Goal: Information Seeking & Learning: Learn about a topic

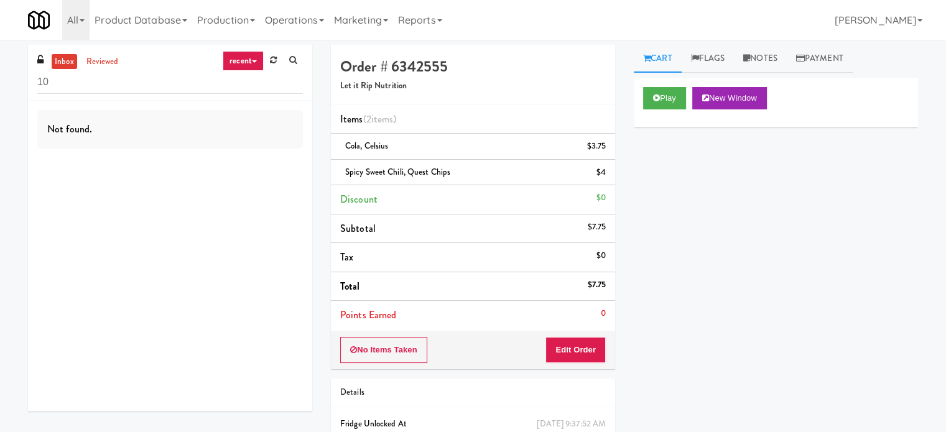
type input "1"
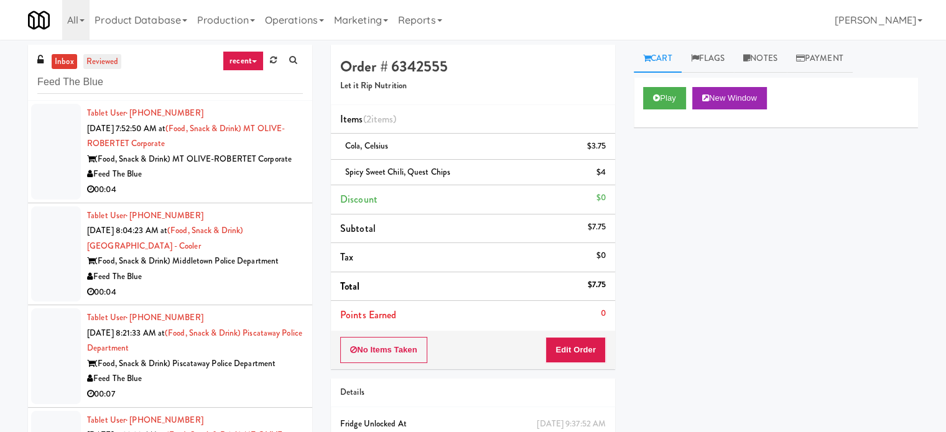
type input "Feed The Blue"
click at [95, 59] on link "reviewed" at bounding box center [102, 62] width 39 height 16
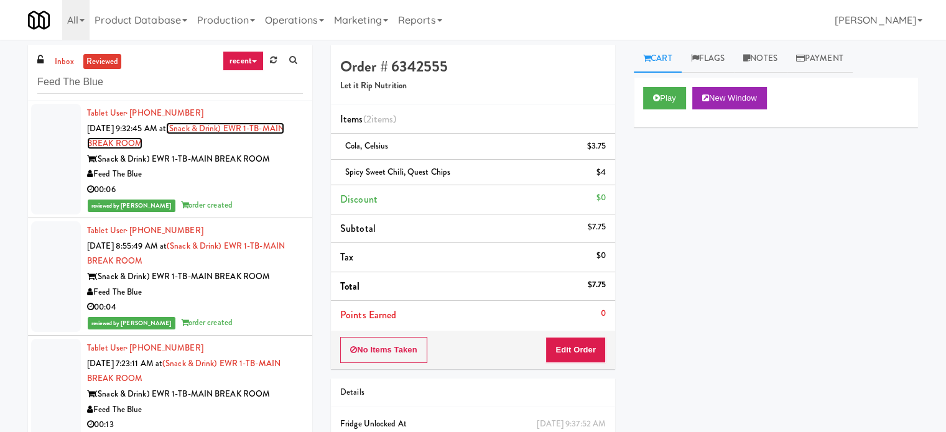
click at [155, 141] on link "(Snack & Drink) EWR 1-TB-MAIN BREAK ROOM" at bounding box center [185, 135] width 197 height 27
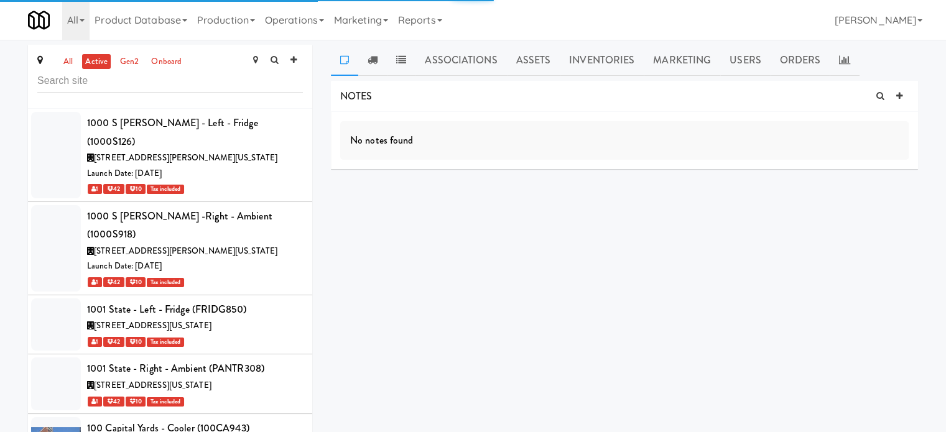
scroll to position [43910, 0]
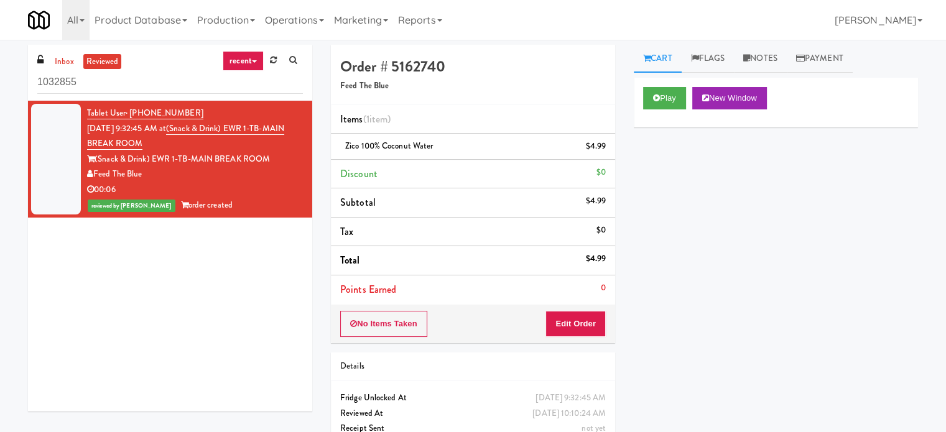
click at [139, 77] on input "1032855" at bounding box center [169, 82] width 265 height 23
type input "1"
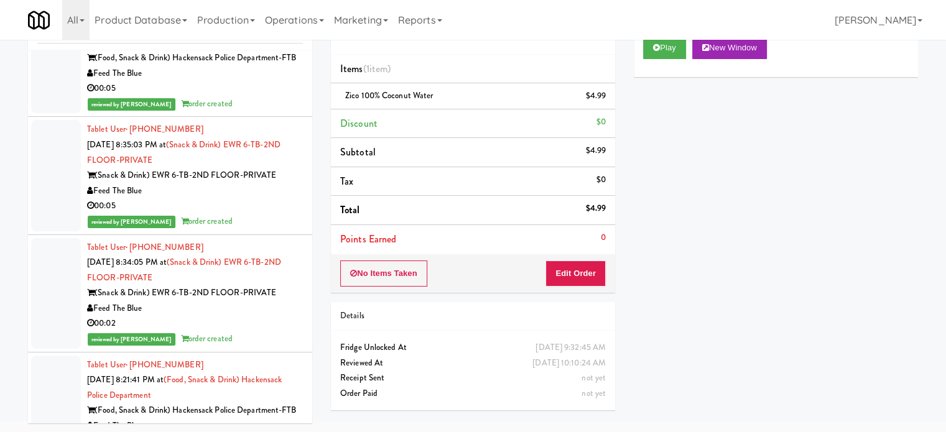
scroll to position [42103, 0]
type input "Feed The Blue"
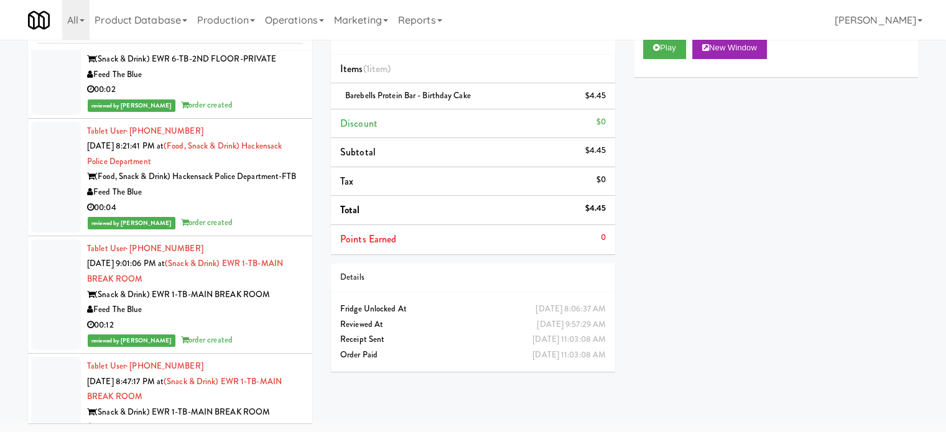
scroll to position [42340, 0]
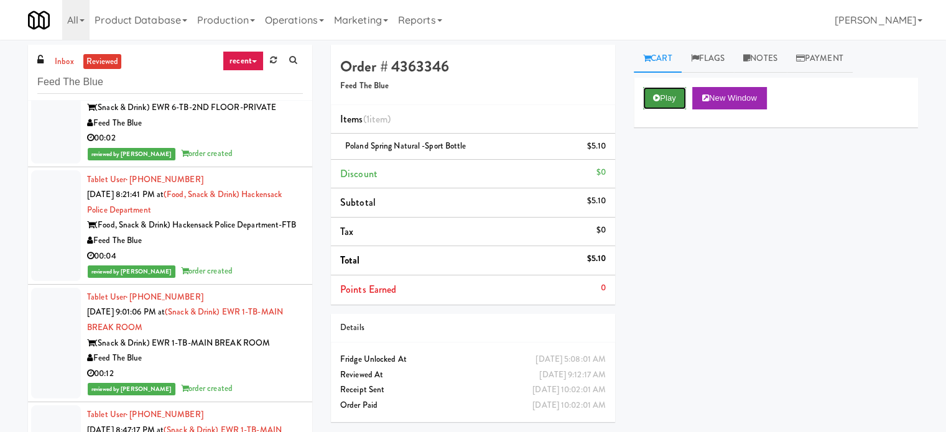
click at [674, 99] on button "Play" at bounding box center [664, 98] width 43 height 22
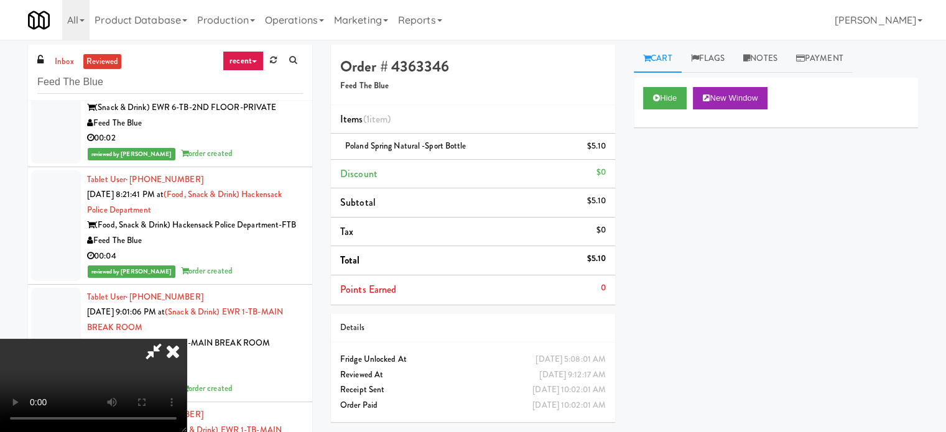
click at [654, 192] on div "Hide New Window Primary Flag Clear Flag if unable to determine what was taken o…" at bounding box center [776, 311] width 284 height 466
click at [745, 210] on div "Hide New Window Primary Flag Clear Flag if unable to determine what was taken o…" at bounding box center [776, 311] width 284 height 466
drag, startPoint x: 368, startPoint y: 69, endPoint x: 457, endPoint y: 30, distance: 97.2
click at [457, 40] on body "Okay Okay Select date: previous 2025-Sep next Su Mo Tu We Th Fr Sa 31 1 2 3 4 5…" at bounding box center [473, 256] width 946 height 432
drag, startPoint x: 436, startPoint y: 57, endPoint x: 502, endPoint y: 15, distance: 78.0
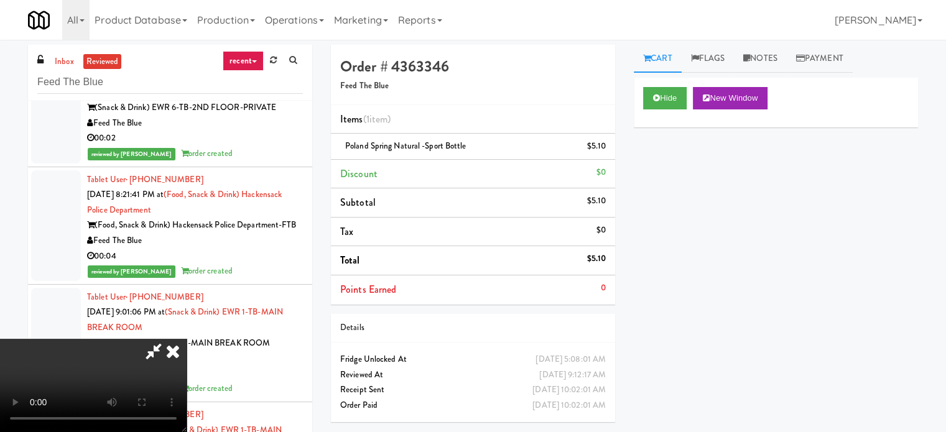
click at [502, 40] on body "Okay Okay Select date: previous 2025-Sep next Su Mo Tu We Th Fr Sa 31 1 2 3 4 5…" at bounding box center [473, 256] width 946 height 432
drag, startPoint x: 431, startPoint y: 47, endPoint x: 502, endPoint y: -11, distance: 91.1
click at [502, 0] on html "Okay Okay Select date: previous 2025-Sep next Su Mo Tu We Th Fr Sa 31 1 2 3 4 5…" at bounding box center [473, 216] width 946 height 432
drag, startPoint x: 408, startPoint y: 73, endPoint x: 475, endPoint y: -37, distance: 129.5
click at [475, 0] on html "Okay Okay Select date: previous 2025-Sep next Su Mo Tu We Th Fr Sa 31 1 2 3 4 5…" at bounding box center [473, 216] width 946 height 432
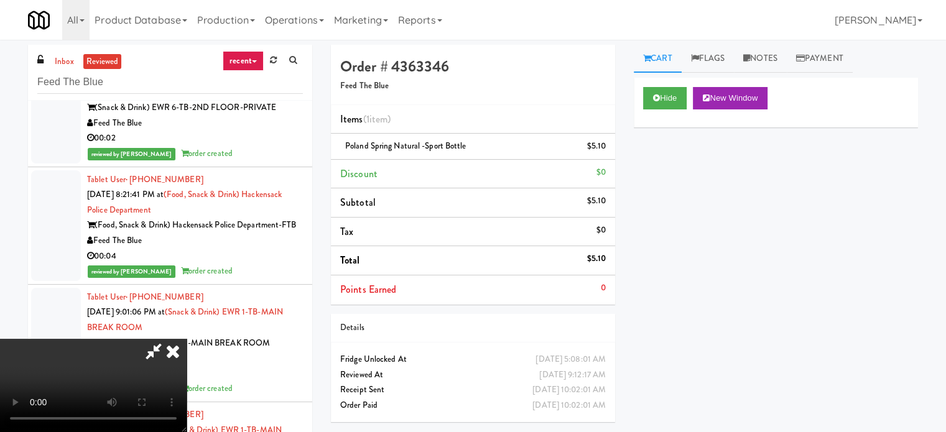
drag, startPoint x: 405, startPoint y: 81, endPoint x: 460, endPoint y: 19, distance: 83.7
click at [460, 40] on body "Okay Okay Select date: previous 2025-Sep next Su Mo Tu We Th Fr Sa 31 1 2 3 4 5…" at bounding box center [473, 256] width 946 height 432
drag, startPoint x: 398, startPoint y: 58, endPoint x: 486, endPoint y: 20, distance: 95.5
click at [486, 40] on body "Okay Okay Select date: previous 2025-Sep next Su Mo Tu We Th Fr Sa 31 1 2 3 4 5…" at bounding box center [473, 256] width 946 height 432
drag, startPoint x: 346, startPoint y: 67, endPoint x: 407, endPoint y: 47, distance: 63.5
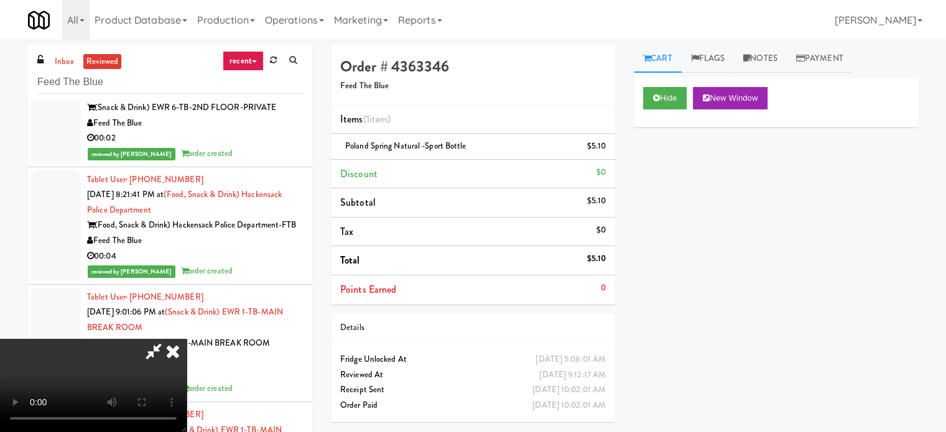
click at [187, 339] on video at bounding box center [93, 385] width 187 height 93
drag, startPoint x: 431, startPoint y: 55, endPoint x: 522, endPoint y: 22, distance: 97.4
click at [522, 40] on body "Okay Okay Select date: previous 2025-Sep next Su Mo Tu We Th Fr Sa 31 1 2 3 4 5…" at bounding box center [473, 256] width 946 height 432
click at [187, 339] on icon at bounding box center [172, 351] width 27 height 25
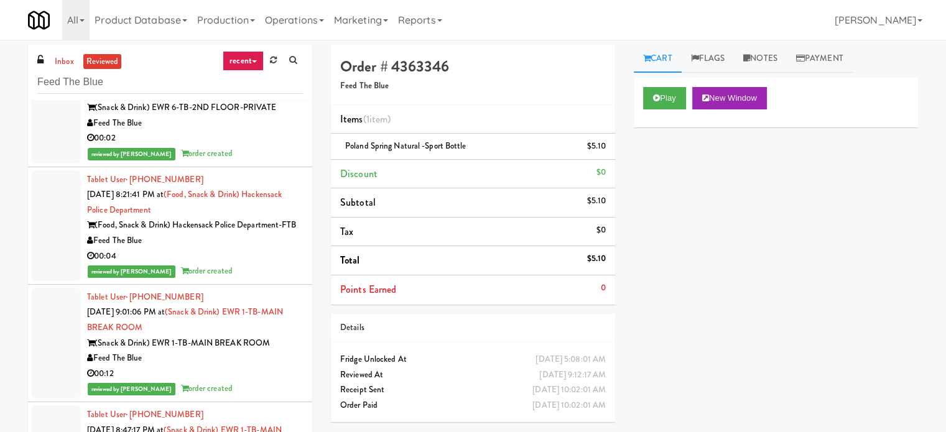
click at [657, 170] on div "Play New Window Primary Flag Clear Flag if unable to determine what was taken o…" at bounding box center [776, 311] width 284 height 466
click at [660, 97] on button "Play" at bounding box center [664, 98] width 43 height 22
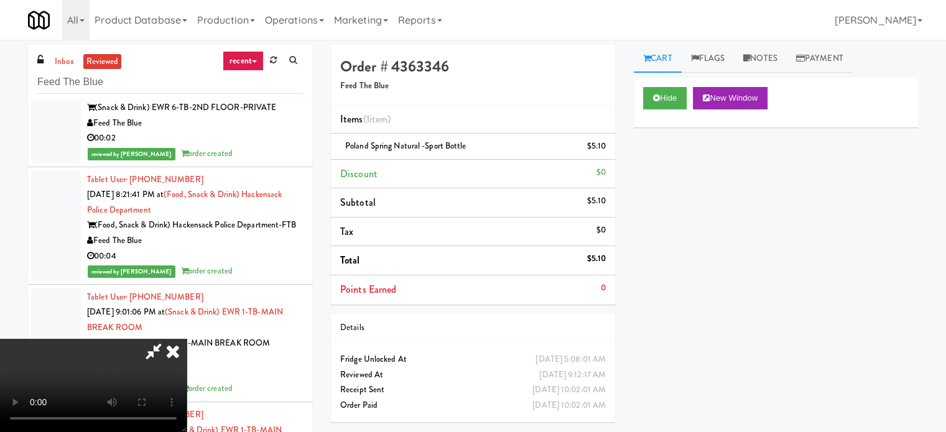
drag, startPoint x: 442, startPoint y: 52, endPoint x: 607, endPoint y: -9, distance: 175.5
click at [607, 0] on html "Okay Okay Select date: previous 2025-Sep next Su Mo Tu We Th Fr Sa 31 1 2 3 4 5…" at bounding box center [473, 216] width 946 height 432
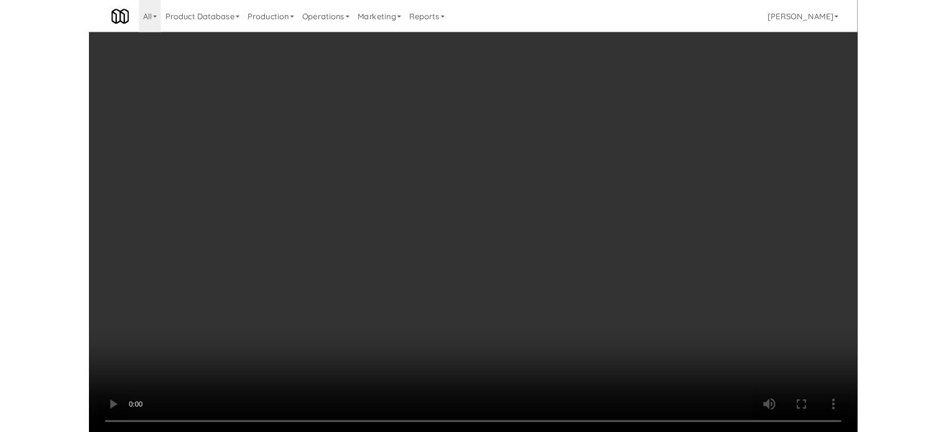
scroll to position [41957, 0]
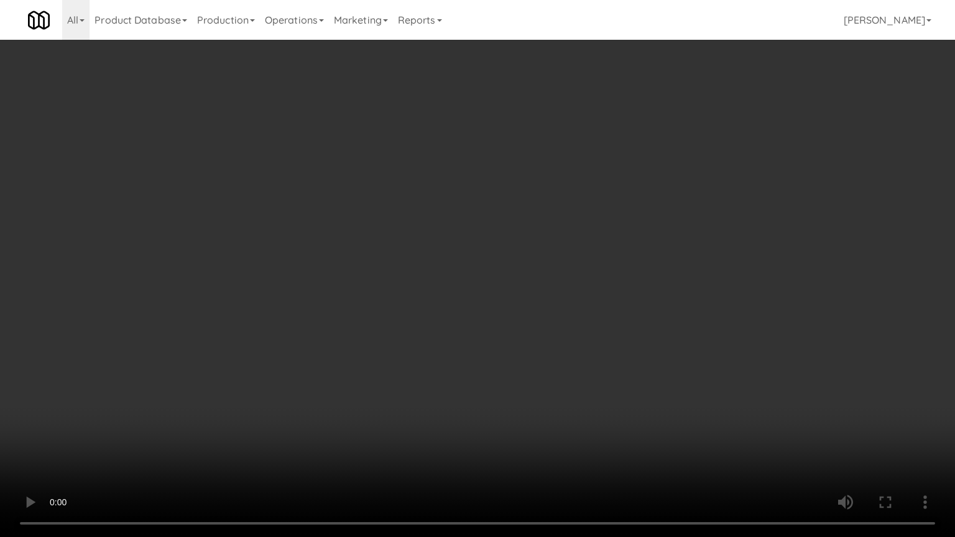
click at [753, 431] on video at bounding box center [477, 268] width 955 height 537
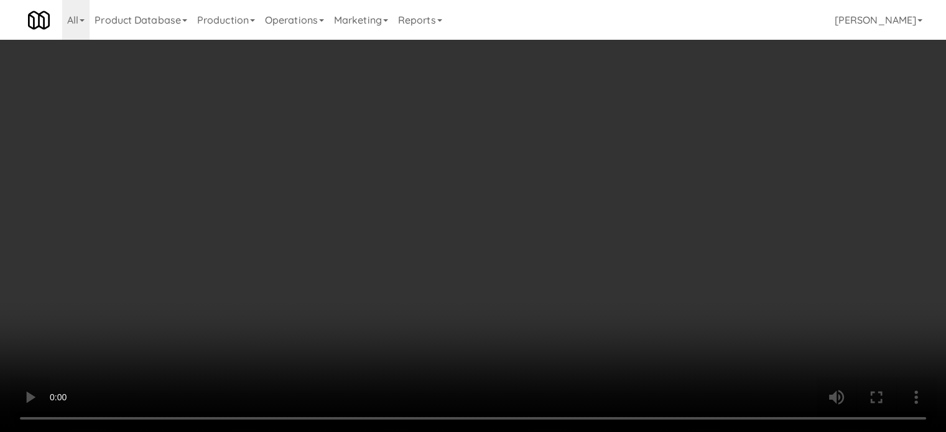
scroll to position [42340, 0]
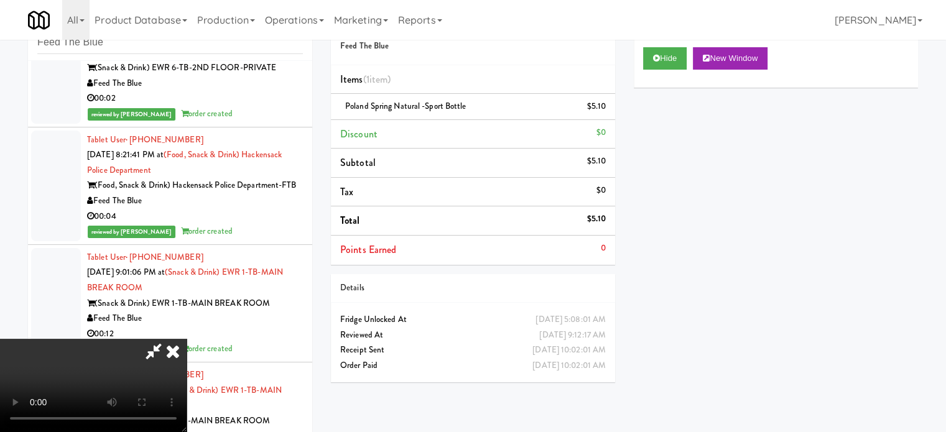
click at [187, 339] on icon at bounding box center [172, 351] width 27 height 25
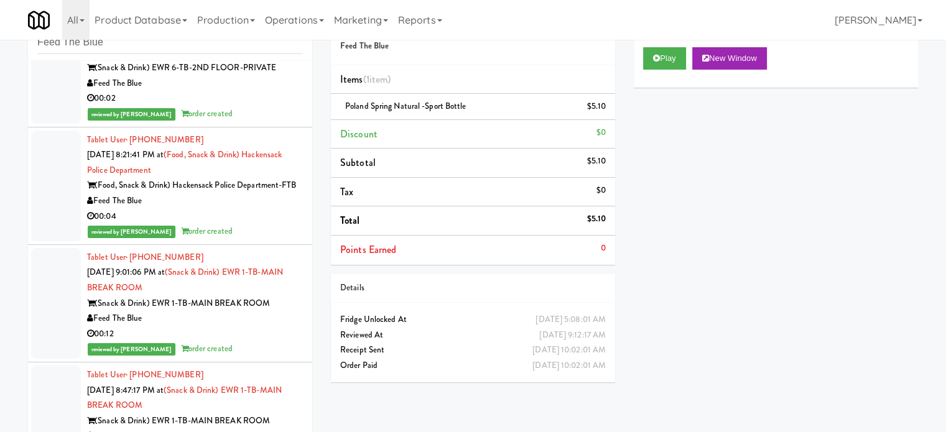
scroll to position [0, 0]
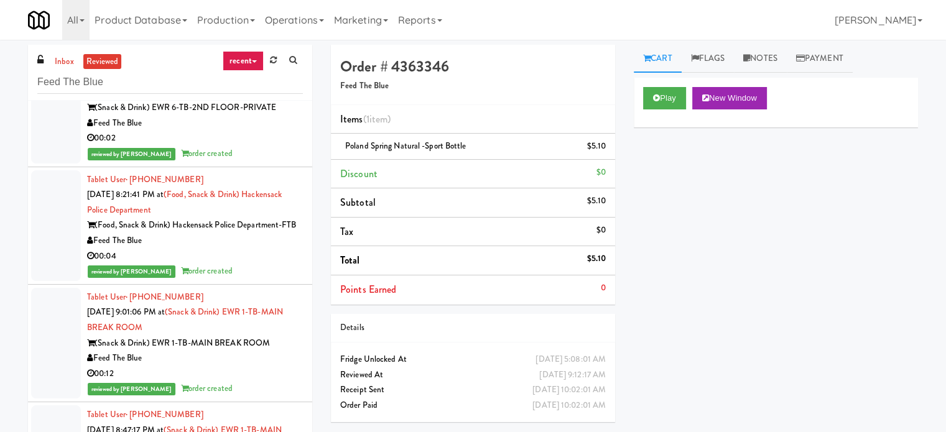
click at [664, 58] on link "Cart" at bounding box center [658, 59] width 48 height 28
click at [700, 246] on div "Play New Window Primary Flag Clear Flag if unable to determine what was taken o…" at bounding box center [776, 311] width 284 height 466
click at [686, 273] on div "Play New Window Primary Flag Clear Flag if unable to determine what was taken o…" at bounding box center [776, 311] width 284 height 466
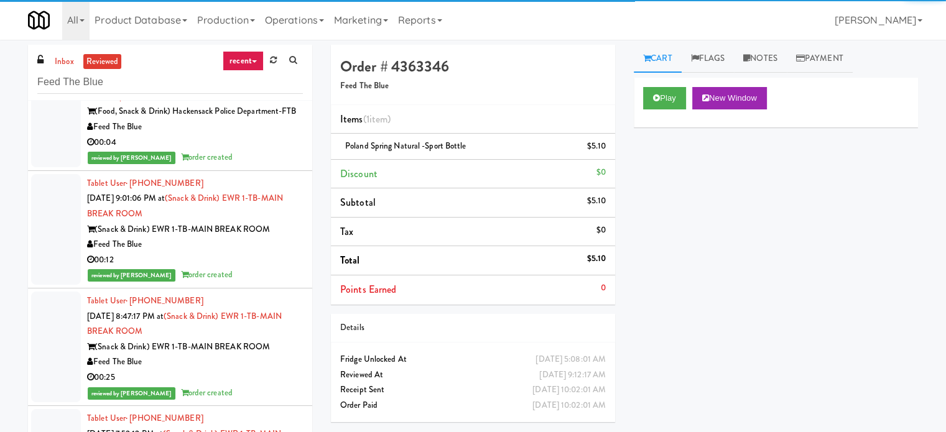
scroll to position [42463, 0]
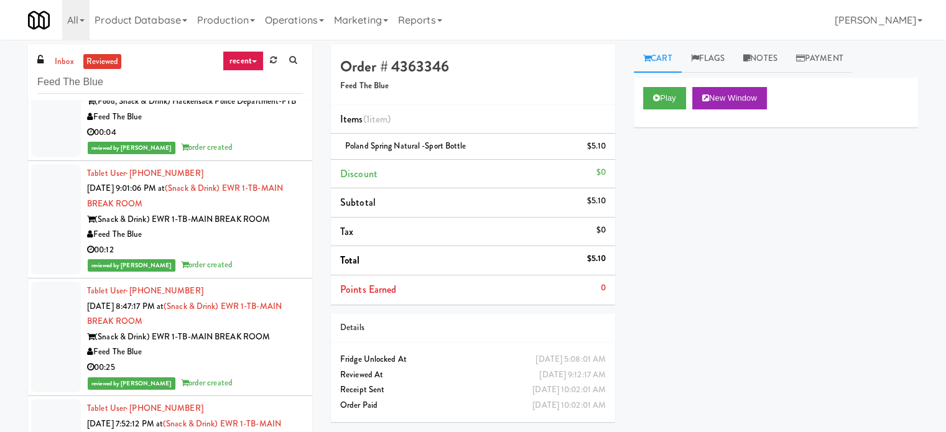
drag, startPoint x: 183, startPoint y: 251, endPoint x: 267, endPoint y: 264, distance: 84.9
copy span "(Snack & Drink) EWR 5-TB-PUBLIC"
drag, startPoint x: 146, startPoint y: 298, endPoint x: 94, endPoint y: 305, distance: 52.6
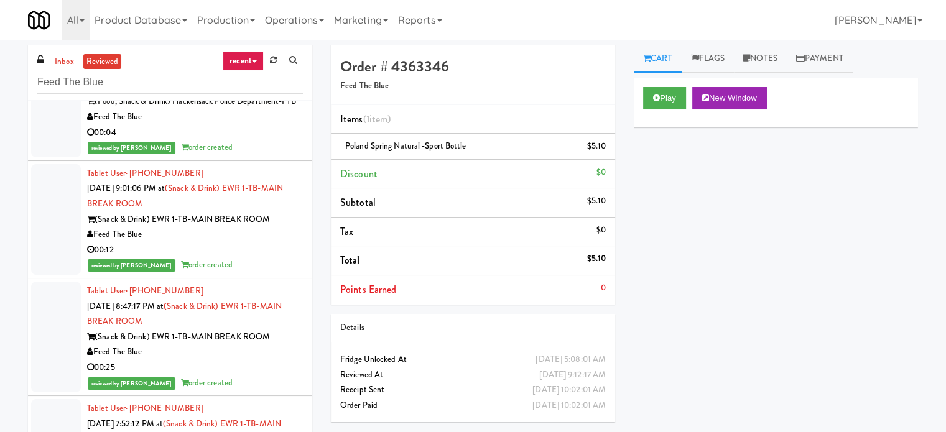
copy div "Feed The Blue"
drag, startPoint x: 97, startPoint y: 280, endPoint x: 227, endPoint y: 284, distance: 130.0
copy div "(Snack & Drink) EWR 5-TB-PUBLIC"
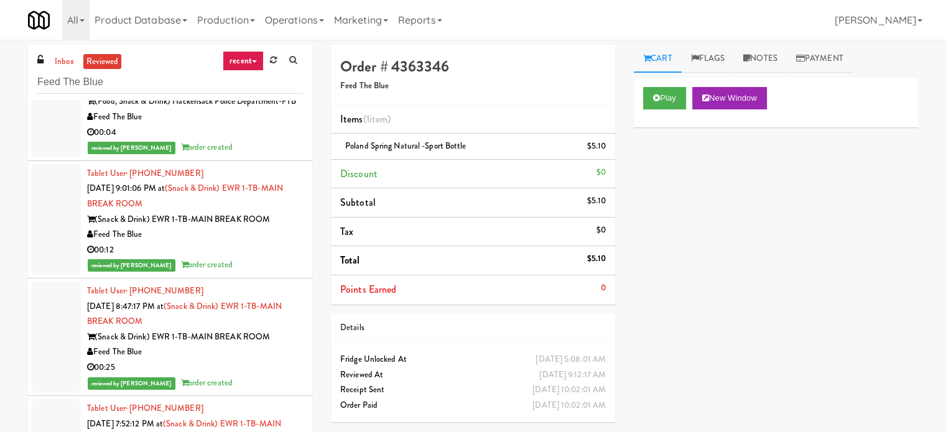
click at [741, 326] on div "Play New Window Primary Flag Clear Flag if unable to determine what was taken o…" at bounding box center [776, 311] width 284 height 466
click at [689, 290] on div "Play New Window Primary Flag Clear Flag if unable to determine what was taken o…" at bounding box center [776, 311] width 284 height 466
click at [699, 241] on div "Play New Window Primary Flag Clear Flag if unable to determine what was taken o…" at bounding box center [776, 311] width 284 height 466
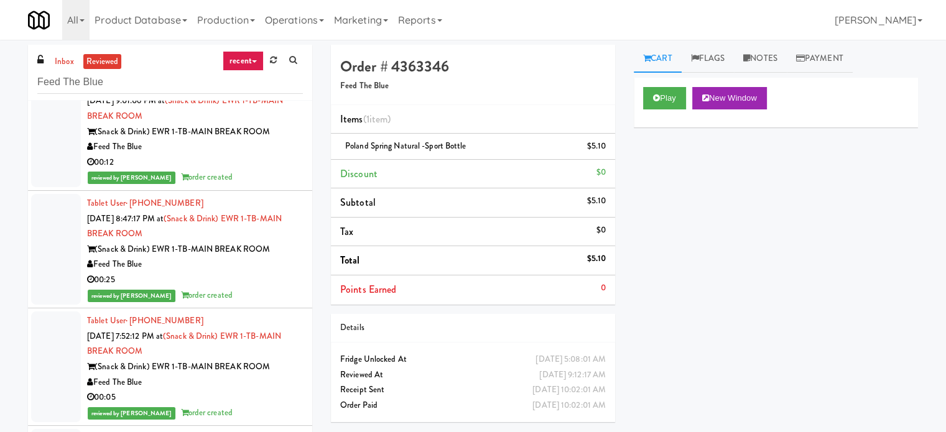
scroll to position [42548, 0]
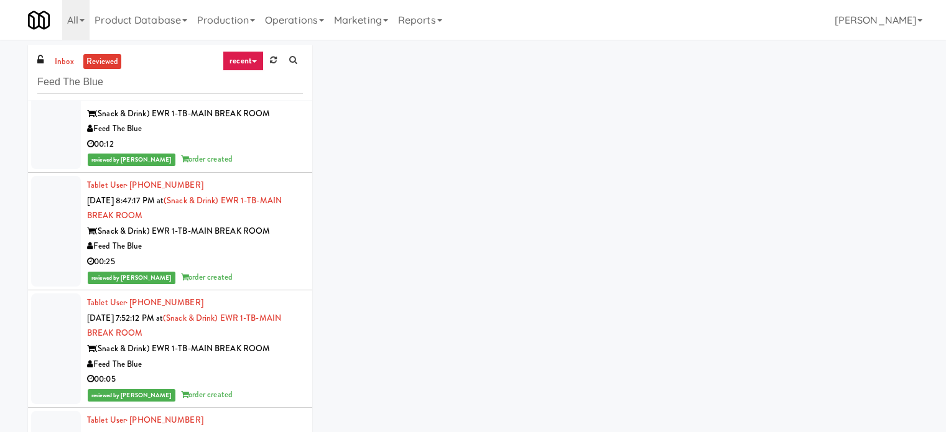
scroll to position [42569, 0]
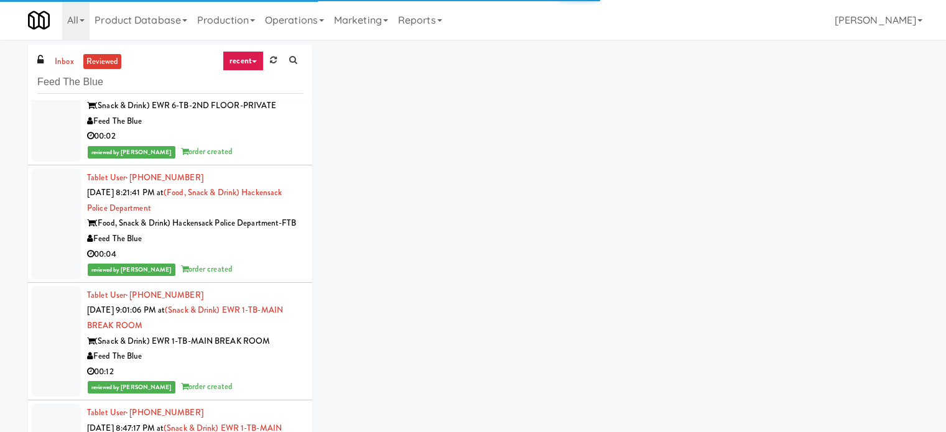
scroll to position [42340, 0]
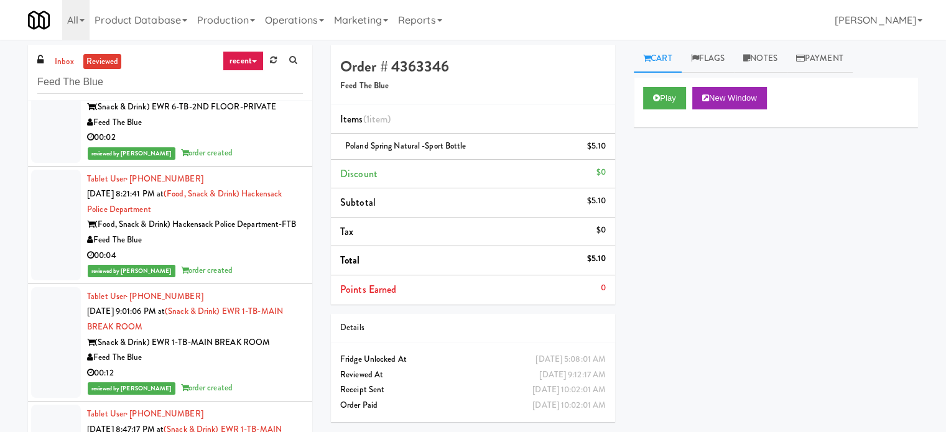
click at [663, 98] on button "Play" at bounding box center [664, 98] width 43 height 22
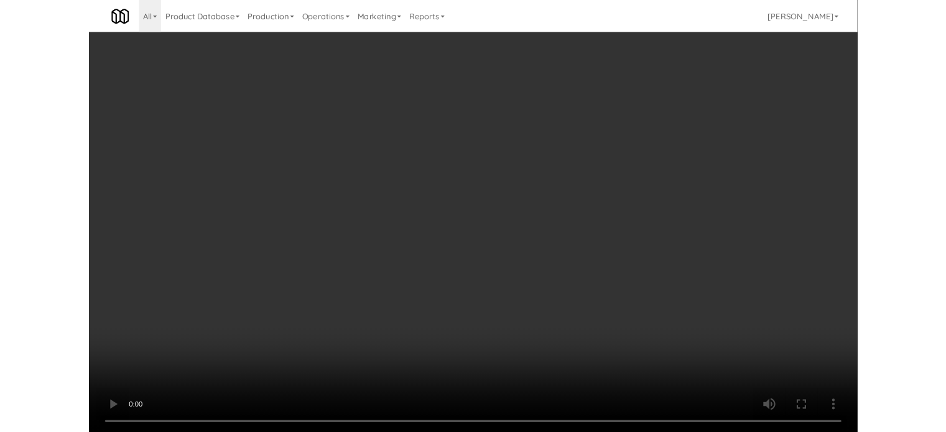
scroll to position [42340, 0]
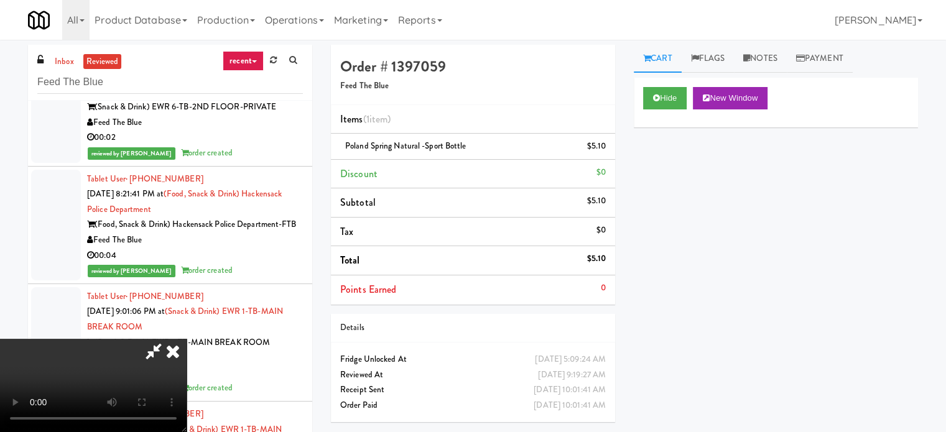
click at [187, 339] on icon at bounding box center [172, 351] width 27 height 25
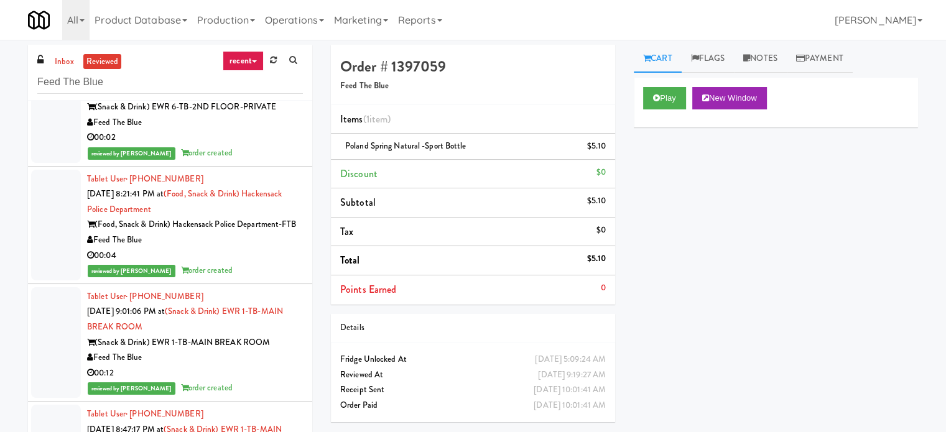
click at [650, 101] on button "Play" at bounding box center [664, 98] width 43 height 22
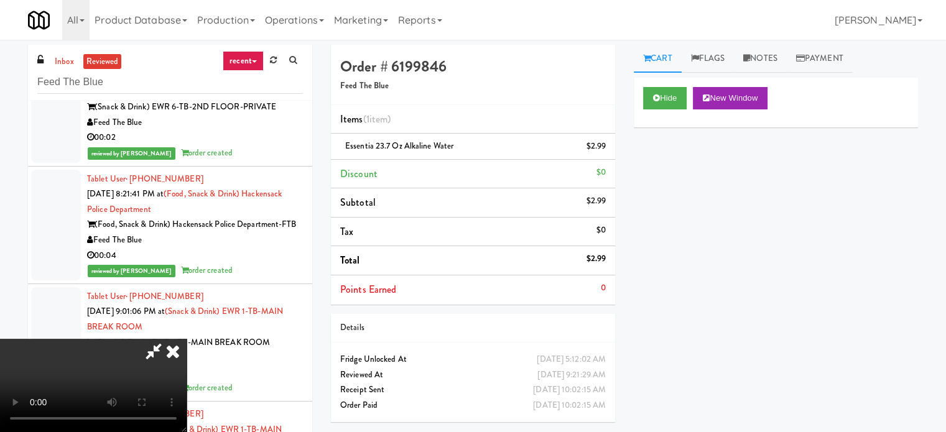
click at [187, 339] on icon at bounding box center [172, 351] width 27 height 25
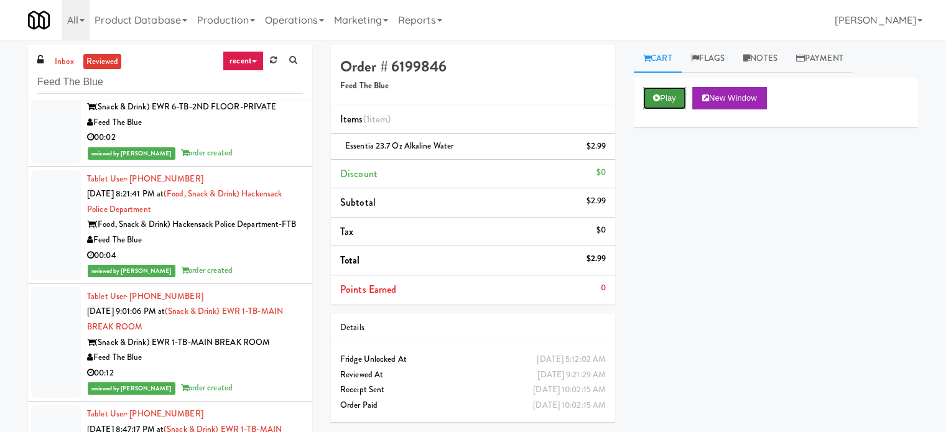
click at [663, 97] on button "Play" at bounding box center [664, 98] width 43 height 22
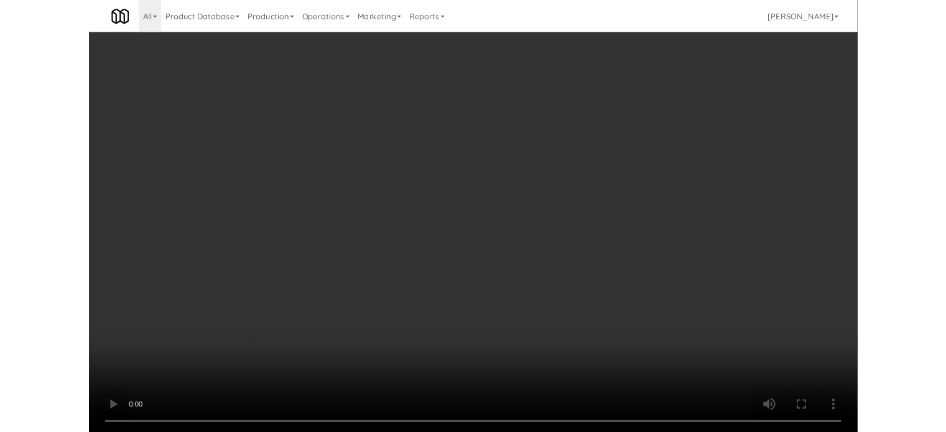
scroll to position [42340, 0]
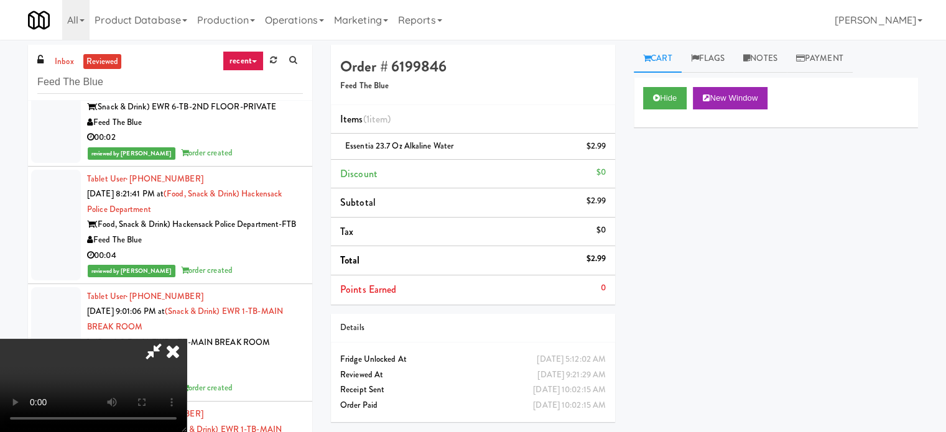
click at [187, 339] on icon at bounding box center [172, 351] width 27 height 25
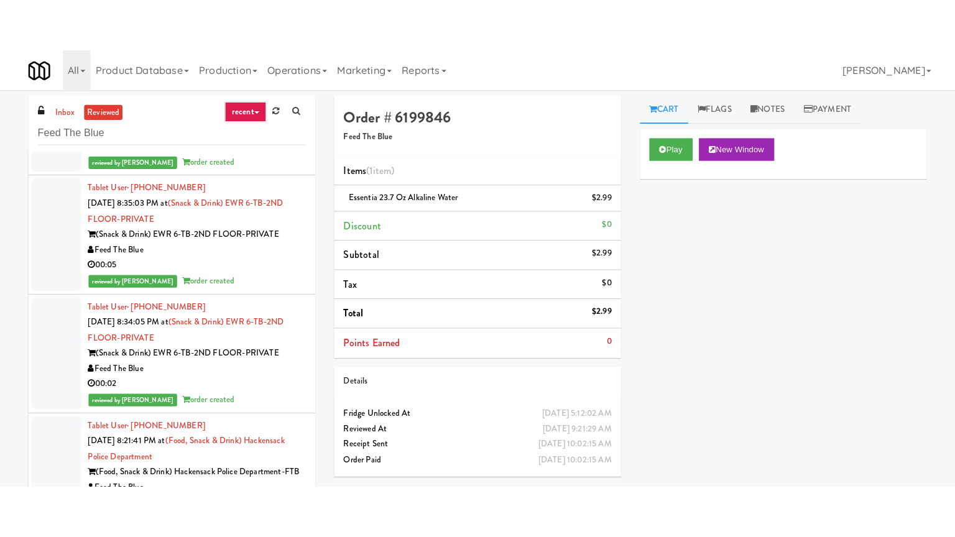
scroll to position [42146, 0]
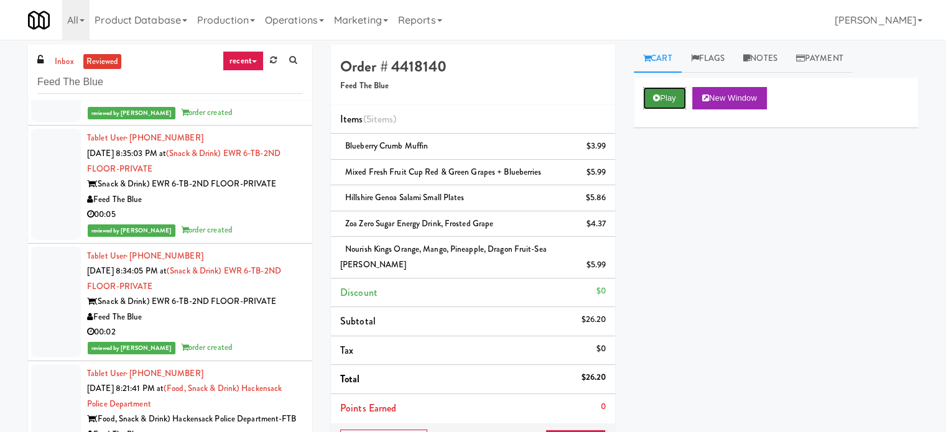
click at [676, 95] on button "Play" at bounding box center [664, 98] width 43 height 22
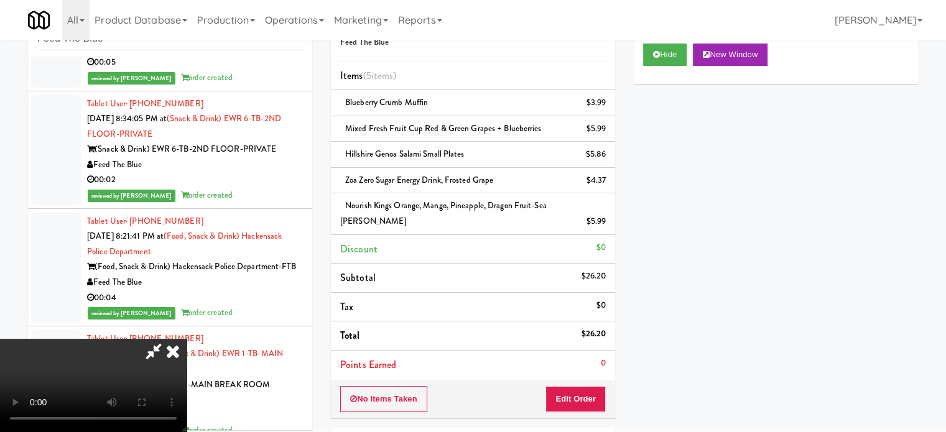
scroll to position [42253, 0]
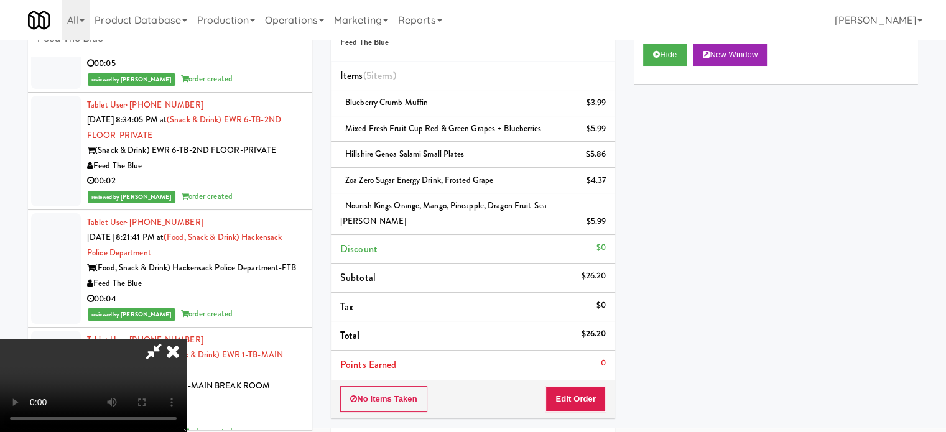
drag, startPoint x: 95, startPoint y: 91, endPoint x: 287, endPoint y: 91, distance: 192.1
copy div "(Food, Snack & Drink) EWR 1-TB-MAIN BREAK ROOM"
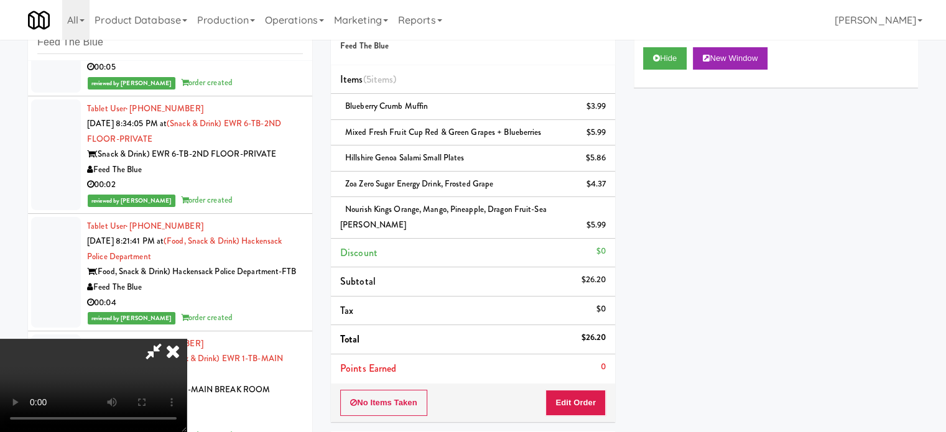
click at [168, 339] on icon at bounding box center [153, 351] width 29 height 25
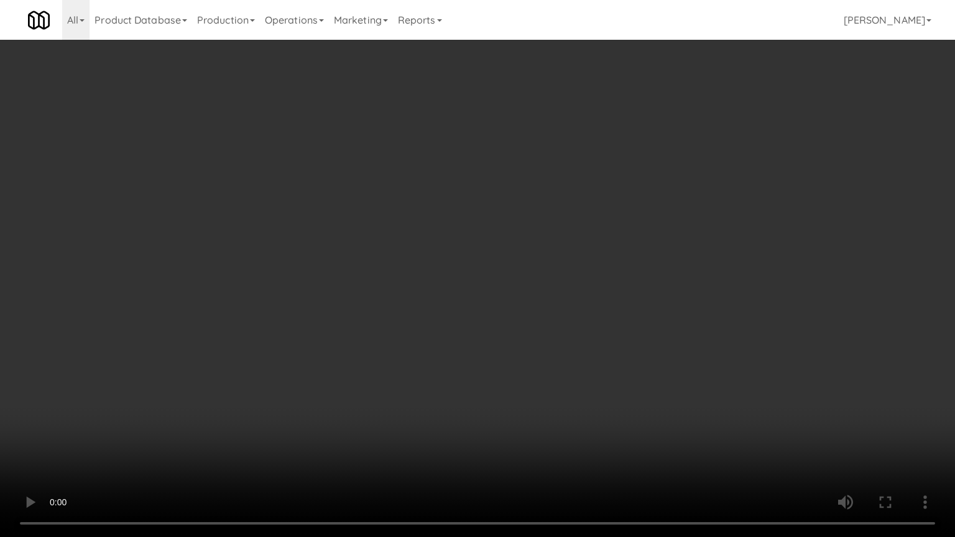
click at [681, 428] on video at bounding box center [477, 268] width 955 height 537
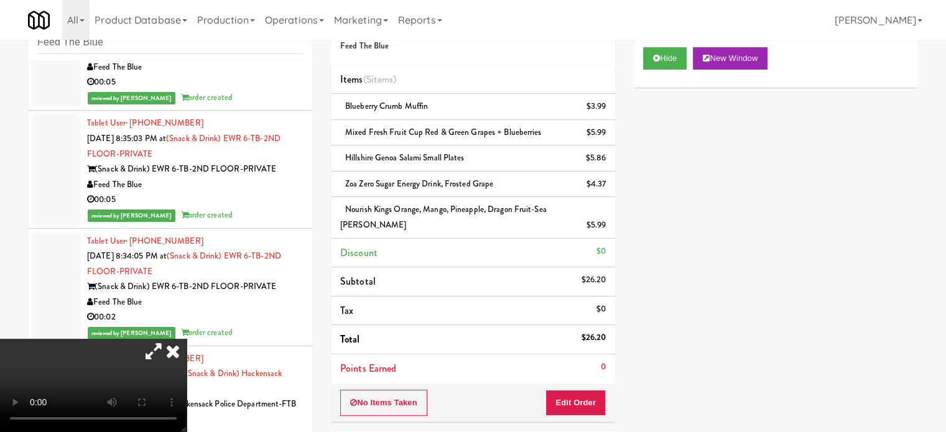
scroll to position [42115, 0]
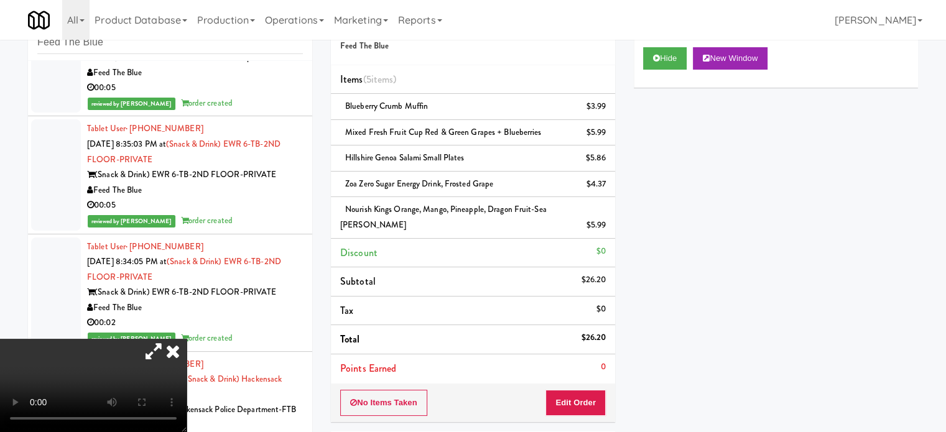
click at [168, 339] on icon at bounding box center [153, 351] width 29 height 25
click at [187, 339] on icon at bounding box center [172, 351] width 27 height 25
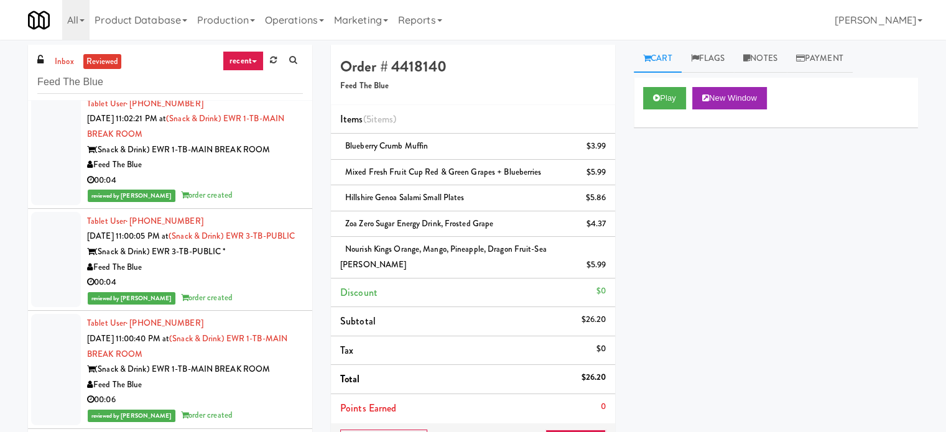
scroll to position [12522, 0]
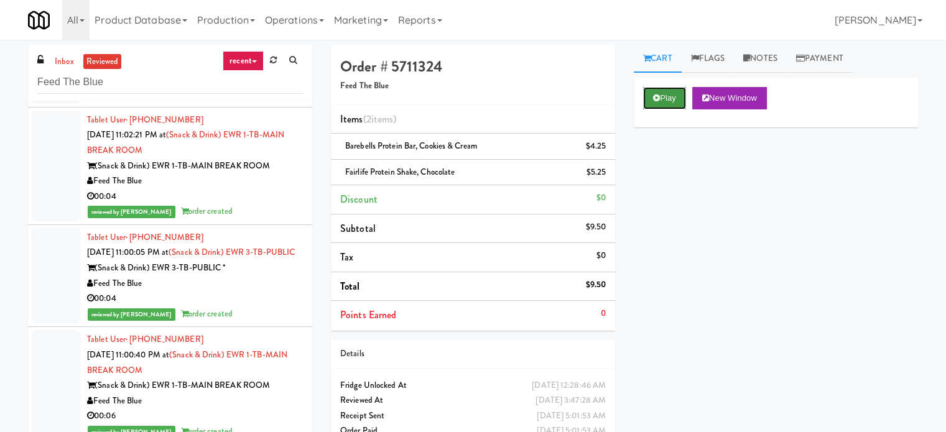
click at [662, 99] on button "Play" at bounding box center [664, 98] width 43 height 22
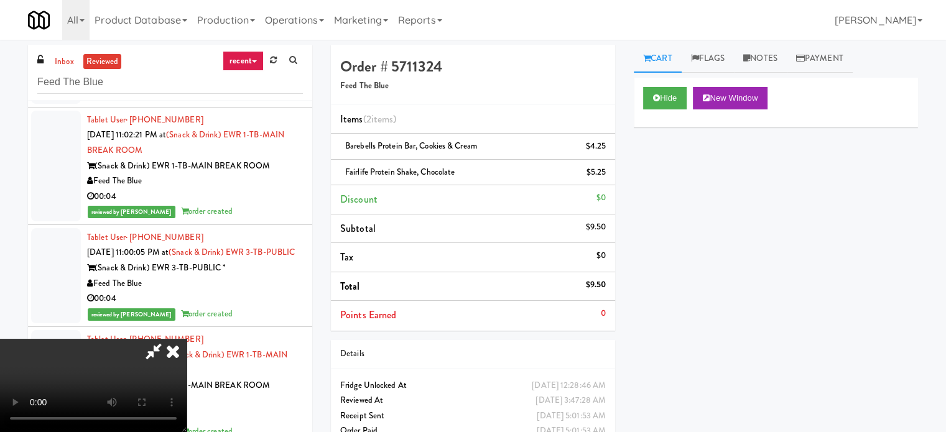
click at [172, 351] on icon at bounding box center [172, 351] width 27 height 25
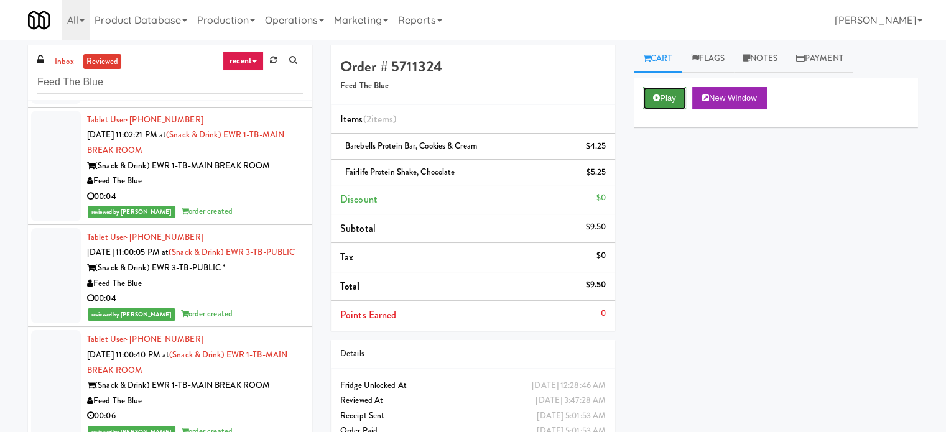
click at [657, 102] on button "Play" at bounding box center [664, 98] width 43 height 22
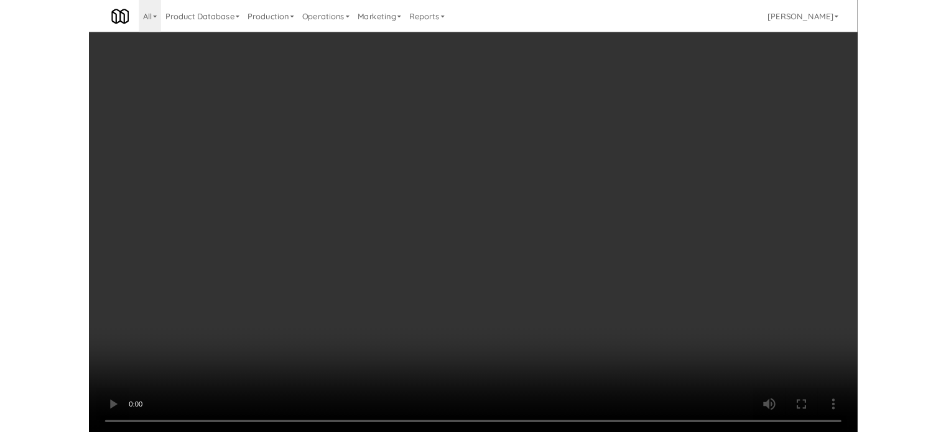
scroll to position [12522, 0]
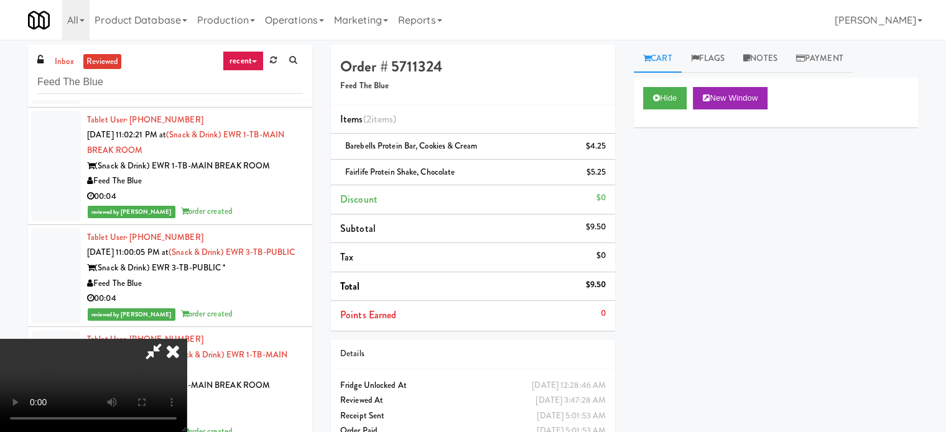
click at [168, 339] on icon at bounding box center [153, 351] width 29 height 25
drag, startPoint x: 172, startPoint y: 101, endPoint x: 353, endPoint y: 144, distance: 186.7
click at [353, 144] on div "Order # 5711324 Feed The Blue Items (2 items ) Barebells Protein Bar, Cookies &…" at bounding box center [624, 251] width 587 height 413
click at [187, 339] on icon at bounding box center [172, 351] width 27 height 25
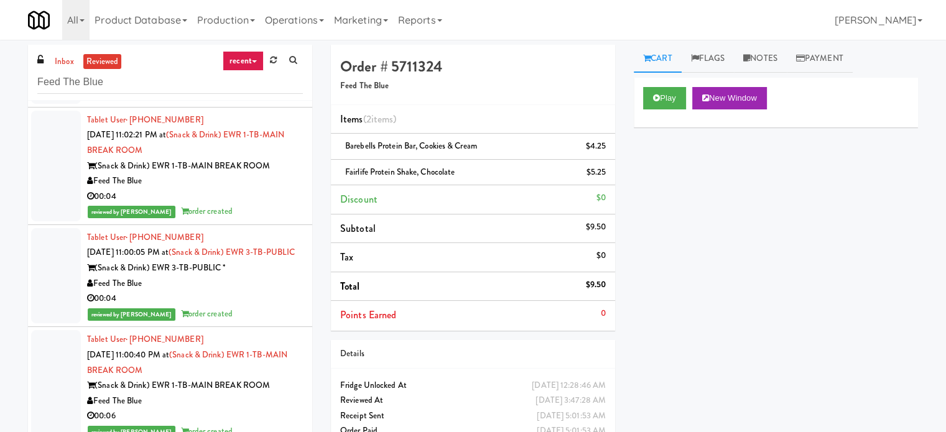
drag, startPoint x: 96, startPoint y: 231, endPoint x: 270, endPoint y: 236, distance: 174.8
copy div "(Food, Snack & Drink) Paterson Police Department"
